Goal: Task Accomplishment & Management: Complete application form

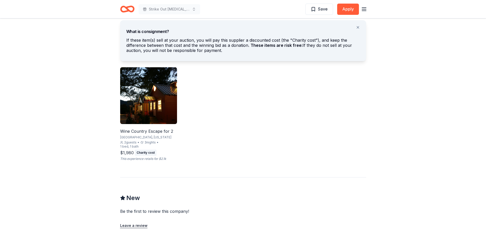
scroll to position [282, 0]
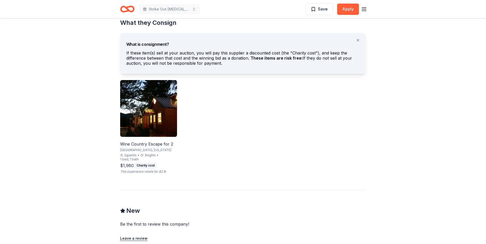
click at [169, 144] on div "Wine Country Escape for 2" at bounding box center [148, 144] width 57 height 6
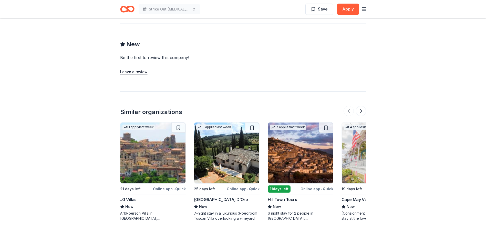
scroll to position [461, 0]
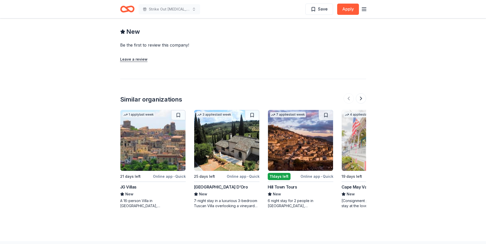
click at [358, 143] on img at bounding box center [373, 140] width 65 height 61
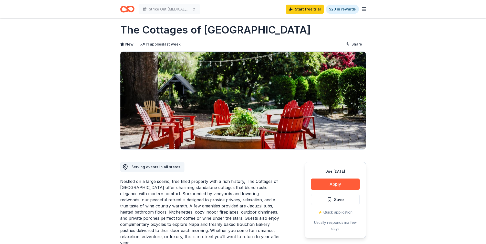
scroll to position [0, 0]
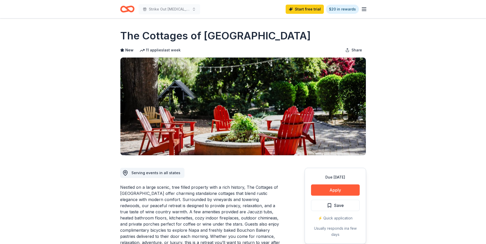
click at [127, 8] on icon "Home" at bounding box center [129, 8] width 8 height 5
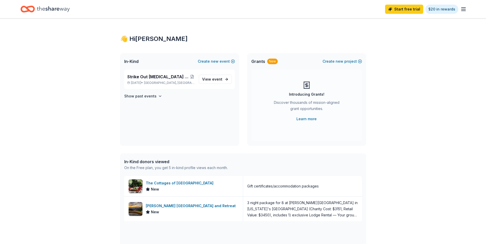
click at [462, 10] on icon "button" at bounding box center [463, 9] width 6 height 6
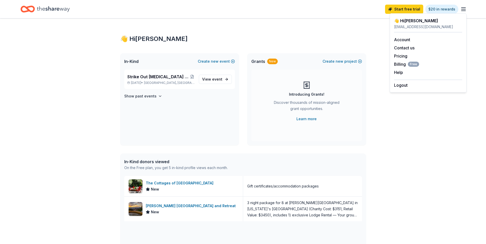
click at [441, 129] on div "👋 Hi Rachel In-Kind Create new event Strike Out Child Abuse Bowling Tournament …" at bounding box center [243, 196] width 486 height 357
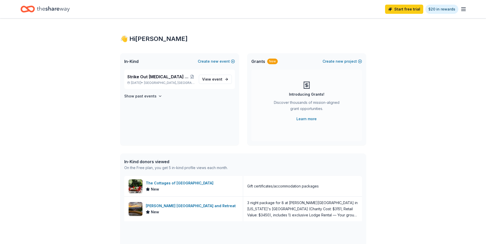
click at [47, 10] on icon "Home" at bounding box center [53, 9] width 33 height 10
click at [227, 77] on link "View event" at bounding box center [215, 79] width 33 height 9
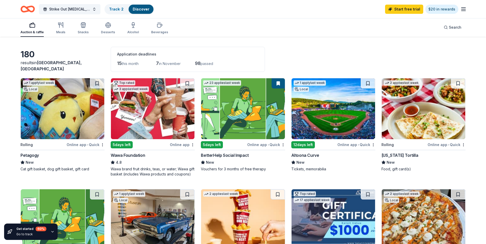
scroll to position [8, 0]
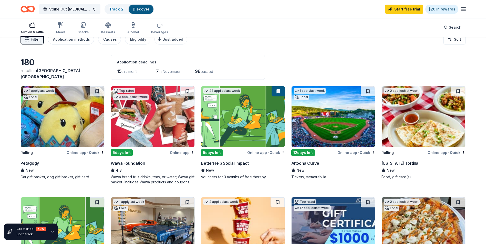
click at [245, 134] on img at bounding box center [242, 116] width 83 height 61
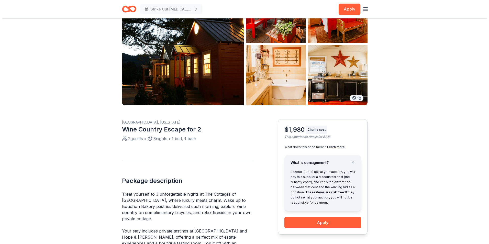
scroll to position [31, 0]
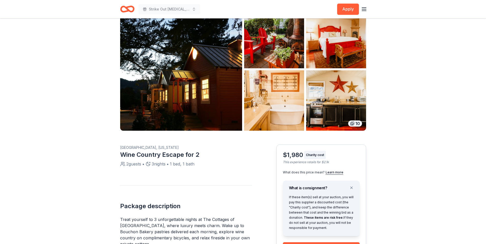
click at [349, 124] on div "10" at bounding box center [355, 124] width 14 height 6
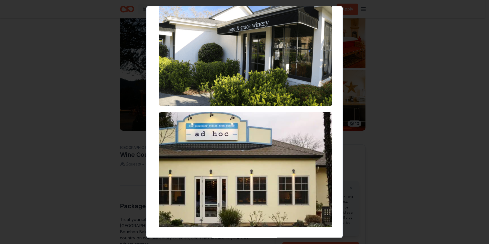
scroll to position [1119, 0]
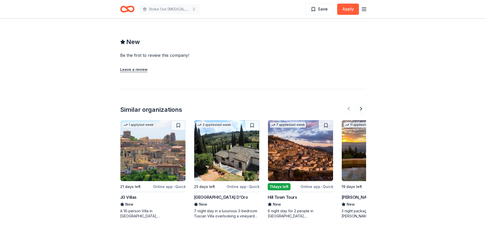
scroll to position [461, 0]
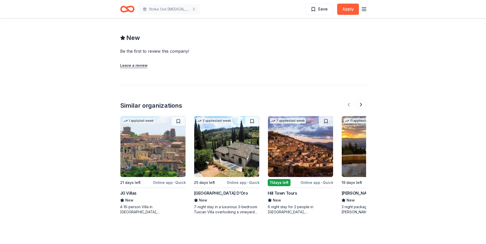
click at [152, 211] on div "A 16-person Villa in [GEOGRAPHIC_DATA], [GEOGRAPHIC_DATA], [GEOGRAPHIC_DATA] fo…" at bounding box center [153, 210] width 66 height 10
click at [217, 192] on div "[GEOGRAPHIC_DATA] D’Oro" at bounding box center [221, 193] width 54 height 6
click at [215, 194] on div "[GEOGRAPHIC_DATA] D’Oro" at bounding box center [221, 193] width 54 height 6
click at [131, 193] on div "JG Villas" at bounding box center [128, 193] width 16 height 6
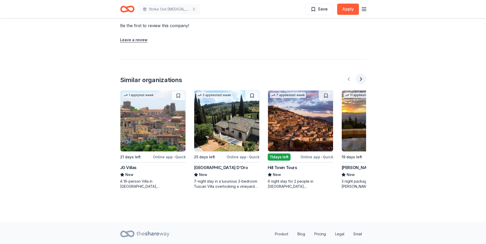
click at [360, 80] on button at bounding box center [361, 79] width 10 height 10
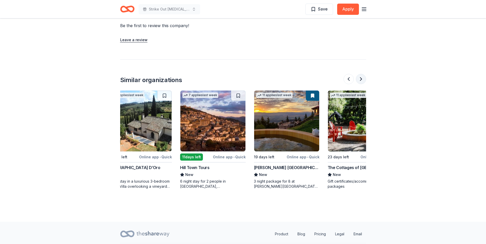
scroll to position [0, 115]
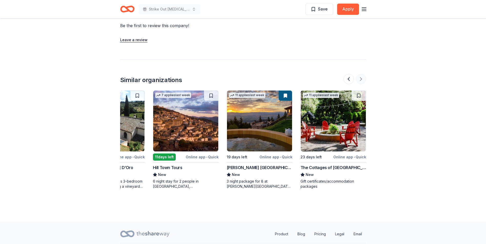
click at [360, 80] on div at bounding box center [354, 79] width 23 height 10
click at [334, 169] on div "The Cottages of [GEOGRAPHIC_DATA]" at bounding box center [333, 168] width 66 height 6
click at [359, 77] on div at bounding box center [354, 79] width 23 height 10
click at [349, 79] on button at bounding box center [348, 79] width 10 height 10
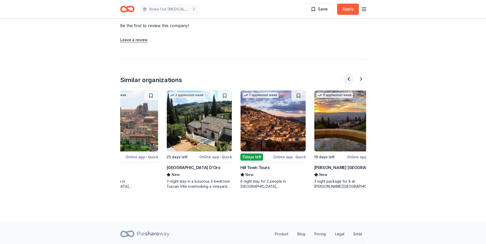
scroll to position [0, 0]
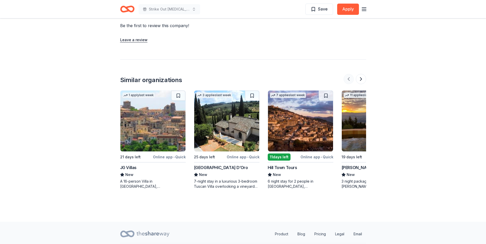
click at [349, 79] on div at bounding box center [354, 79] width 23 height 10
click at [285, 167] on div "Hill Town Tours" at bounding box center [282, 168] width 29 height 6
click at [210, 187] on div "7-night stay in a luxurious 3-bedroom Tuscan Villa overlooking a vineyard and t…" at bounding box center [227, 184] width 66 height 10
click at [361, 79] on button at bounding box center [361, 79] width 10 height 10
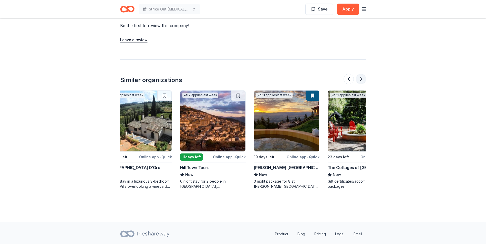
scroll to position [0, 115]
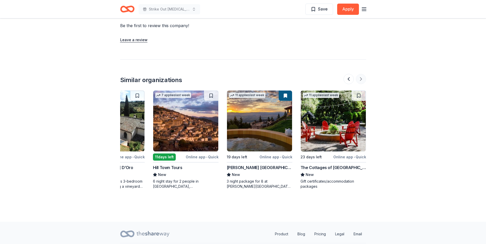
click at [361, 79] on div at bounding box center [354, 79] width 23 height 10
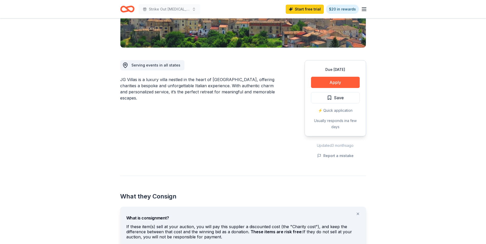
scroll to position [102, 0]
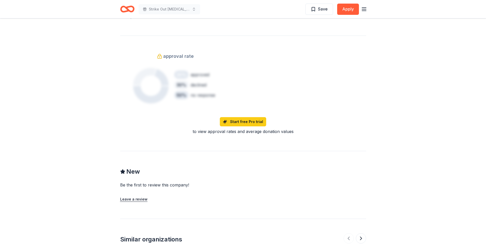
scroll to position [563, 0]
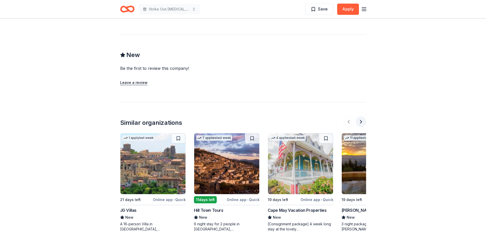
click at [362, 117] on button at bounding box center [361, 122] width 10 height 10
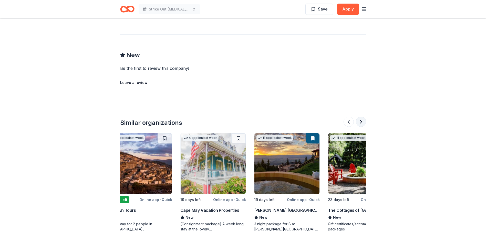
scroll to position [0, 115]
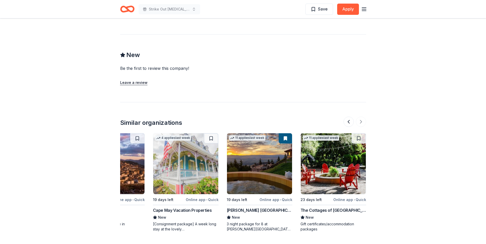
click at [362, 117] on div at bounding box center [354, 122] width 23 height 10
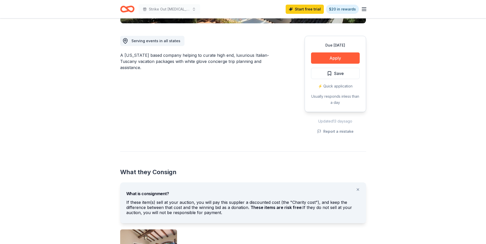
scroll to position [77, 0]
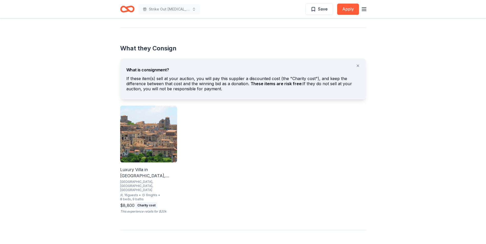
scroll to position [282, 0]
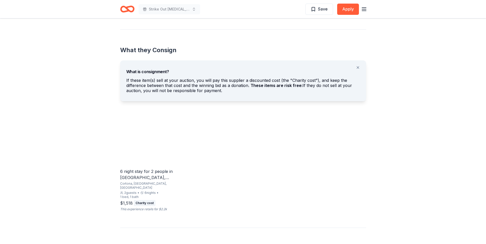
scroll to position [256, 0]
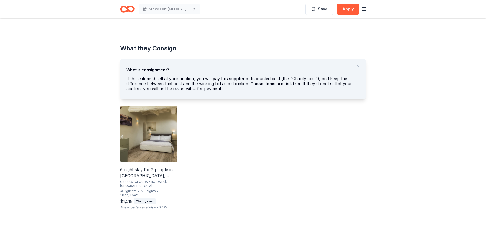
click at [153, 143] on img at bounding box center [148, 134] width 57 height 57
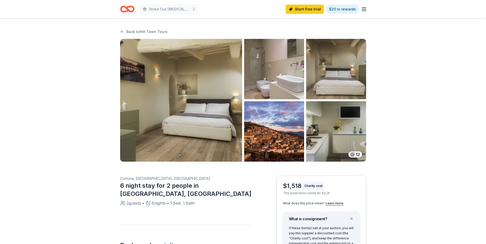
click at [357, 154] on div "12" at bounding box center [355, 155] width 14 height 6
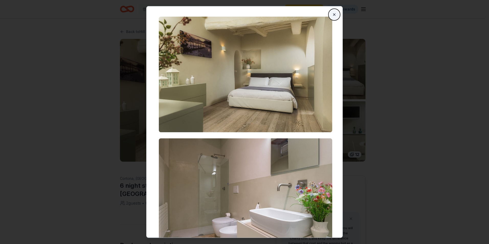
click at [332, 15] on button "Close" at bounding box center [334, 14] width 10 height 10
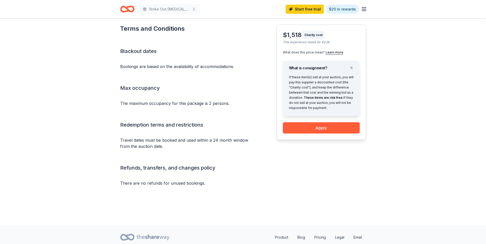
scroll to position [458, 0]
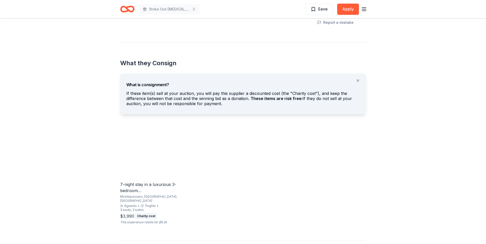
scroll to position [256, 0]
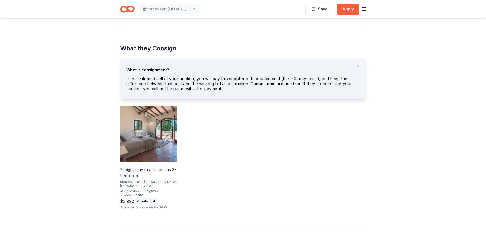
click at [145, 174] on div "7-night stay in a luxurious 3-bedroom [GEOGRAPHIC_DATA]" at bounding box center [148, 173] width 57 height 12
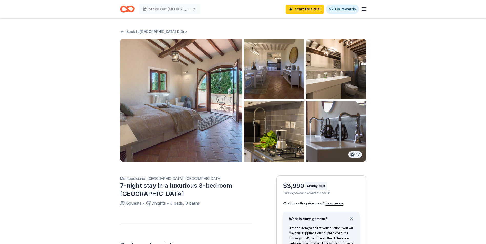
click at [360, 154] on div "12" at bounding box center [355, 155] width 14 height 6
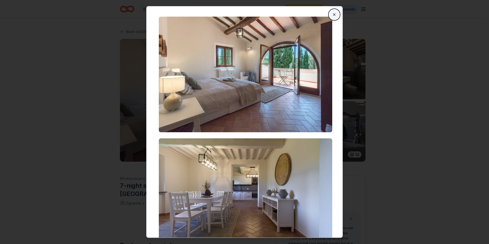
click at [330, 16] on button "Close" at bounding box center [334, 14] width 10 height 10
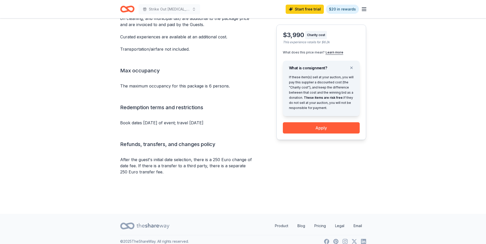
scroll to position [463, 0]
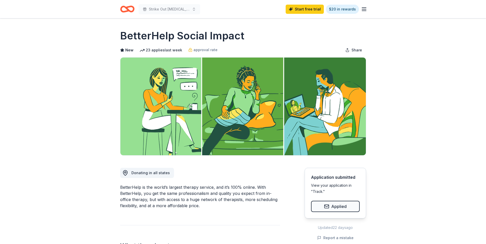
click at [366, 6] on icon "button" at bounding box center [364, 9] width 6 height 6
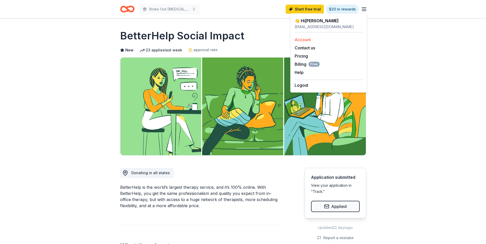
click at [313, 40] on div "Account" at bounding box center [328, 40] width 68 height 6
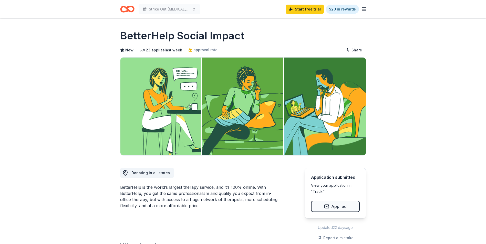
click at [362, 12] on div "Start free trial $20 in rewards" at bounding box center [325, 9] width 81 height 12
click at [365, 8] on line "button" at bounding box center [364, 8] width 4 height 0
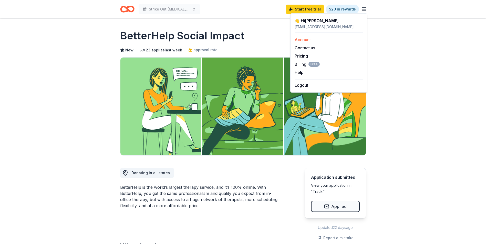
click at [306, 39] on link "Account" at bounding box center [302, 39] width 16 height 5
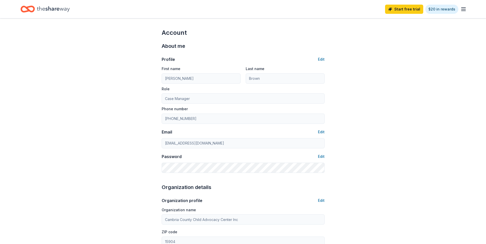
click at [461, 8] on icon "button" at bounding box center [463, 9] width 6 height 6
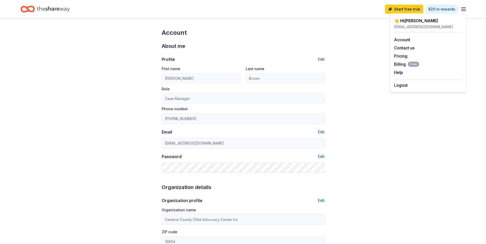
click at [63, 10] on icon "Home" at bounding box center [53, 9] width 33 height 6
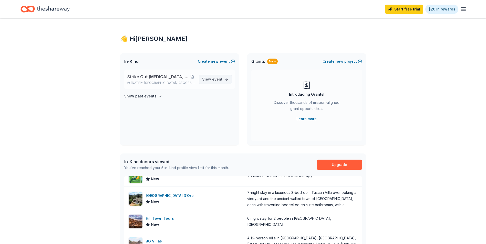
click at [220, 78] on span "event" at bounding box center [217, 79] width 10 height 4
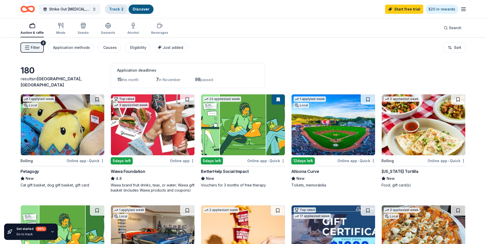
click at [115, 10] on link "Track · 2" at bounding box center [116, 9] width 14 height 4
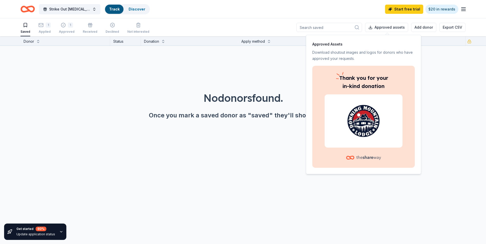
scroll to position [0, 0]
click at [475, 130] on div "No donors found. Once you mark a saved donor as "saved" they'll show up here." at bounding box center [243, 91] width 486 height 90
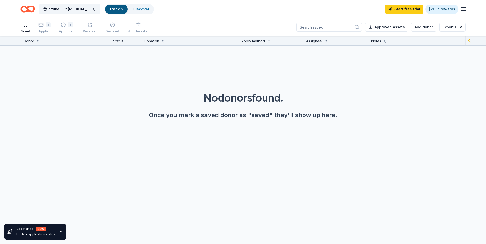
click at [40, 29] on div "1 Applied" at bounding box center [44, 27] width 12 height 11
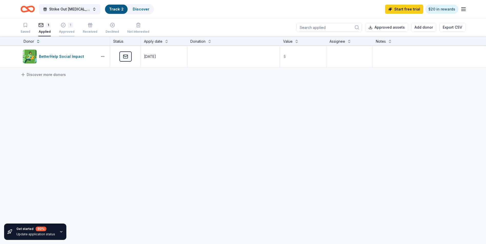
click at [70, 31] on div "Approved" at bounding box center [67, 32] width 16 height 4
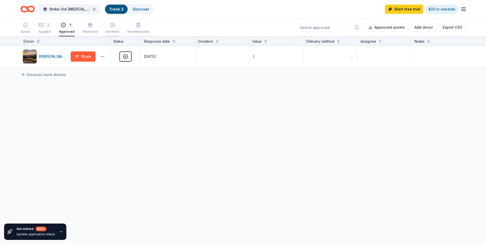
click at [112, 31] on div "Declined" at bounding box center [112, 32] width 14 height 4
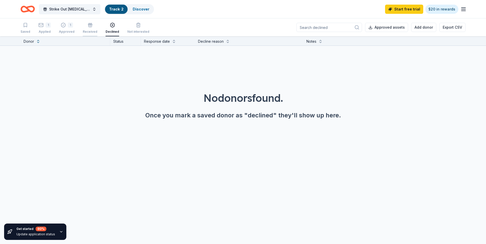
click at [91, 29] on div "Received" at bounding box center [90, 28] width 15 height 11
click at [131, 29] on div "Not interested" at bounding box center [138, 28] width 22 height 11
click at [28, 24] on div "button" at bounding box center [25, 25] width 10 height 5
click at [59, 232] on icon "button" at bounding box center [61, 232] width 4 height 4
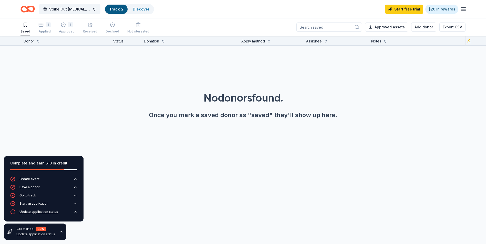
click at [27, 213] on div "Update application status" at bounding box center [38, 212] width 39 height 4
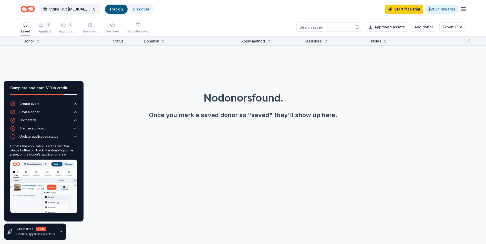
click at [28, 34] on button "Saved" at bounding box center [25, 28] width 10 height 16
click at [119, 86] on div "No donors found. Once you mark a saved donor as "saved" they'll show up here." at bounding box center [243, 91] width 486 height 90
click at [118, 63] on div "No donors found. Once you mark a saved donor as "saved" they'll show up here." at bounding box center [243, 91] width 486 height 90
click at [43, 29] on div "1 Applied" at bounding box center [44, 28] width 12 height 11
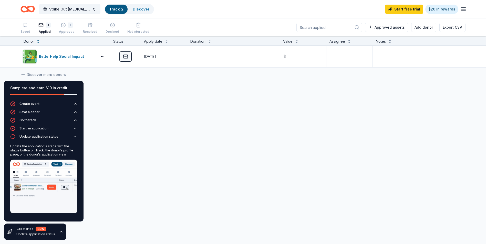
click at [23, 28] on div "Saved" at bounding box center [25, 28] width 10 height 11
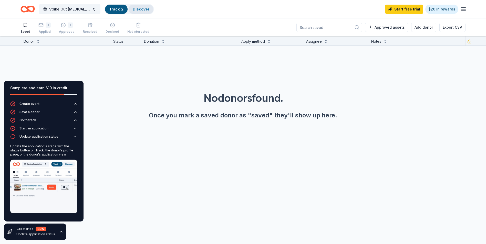
click at [140, 11] on link "Discover" at bounding box center [141, 9] width 17 height 4
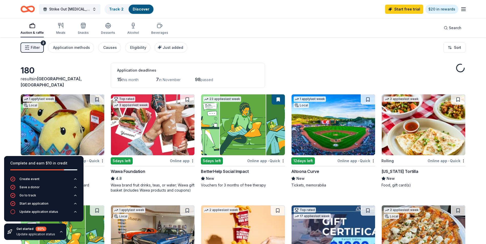
click at [60, 231] on icon "button" at bounding box center [61, 232] width 4 height 4
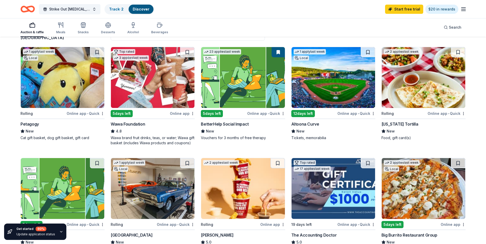
scroll to position [128, 0]
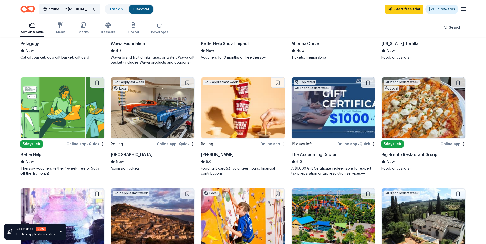
click at [317, 112] on img at bounding box center [332, 108] width 83 height 61
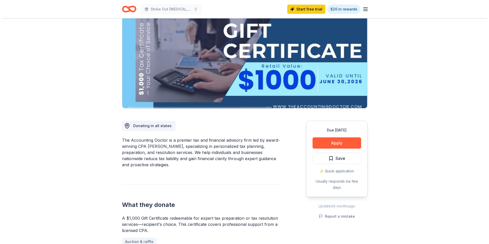
scroll to position [51, 0]
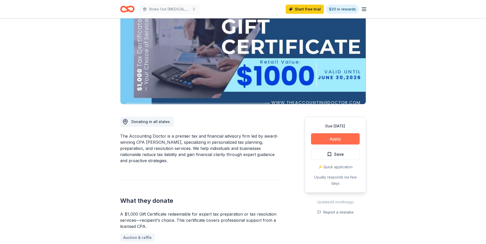
click at [339, 140] on button "Apply" at bounding box center [335, 138] width 49 height 11
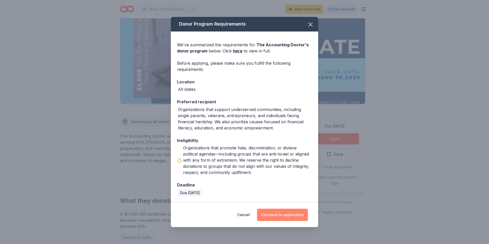
click at [296, 216] on button "Continue to application" at bounding box center [282, 215] width 51 height 12
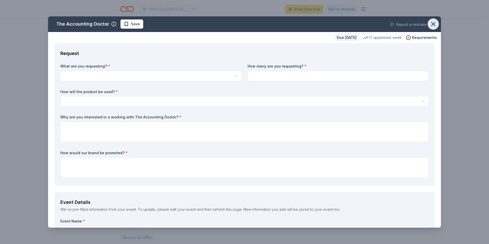
click at [433, 24] on icon "button" at bounding box center [433, 23] width 7 height 7
